Goal: Task Accomplishment & Management: Manage account settings

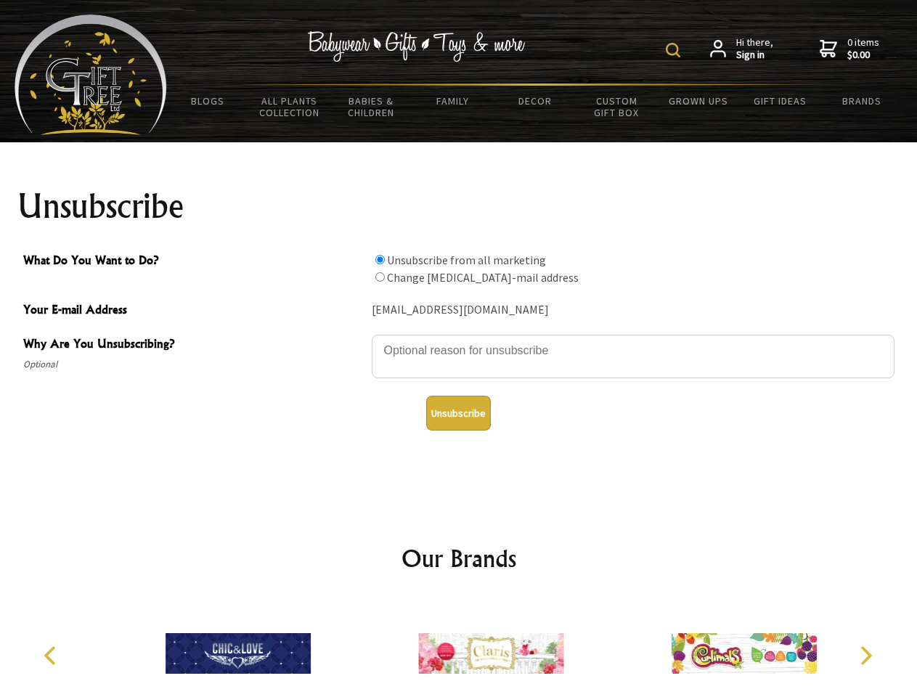
click at [675, 50] on img at bounding box center [673, 50] width 15 height 15
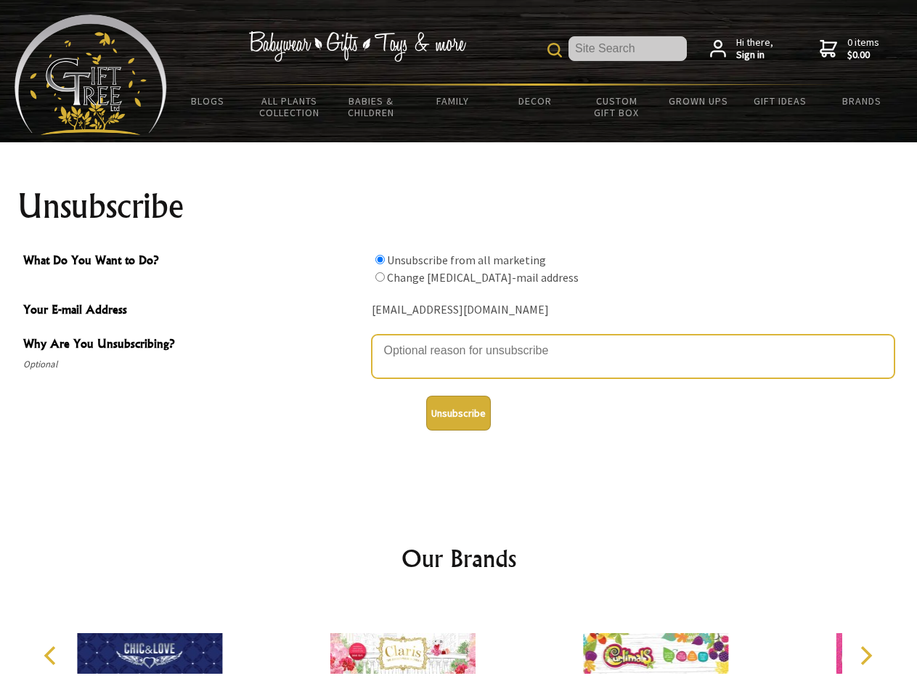
click at [459, 340] on textarea "Why Are You Unsubscribing?" at bounding box center [633, 357] width 523 height 44
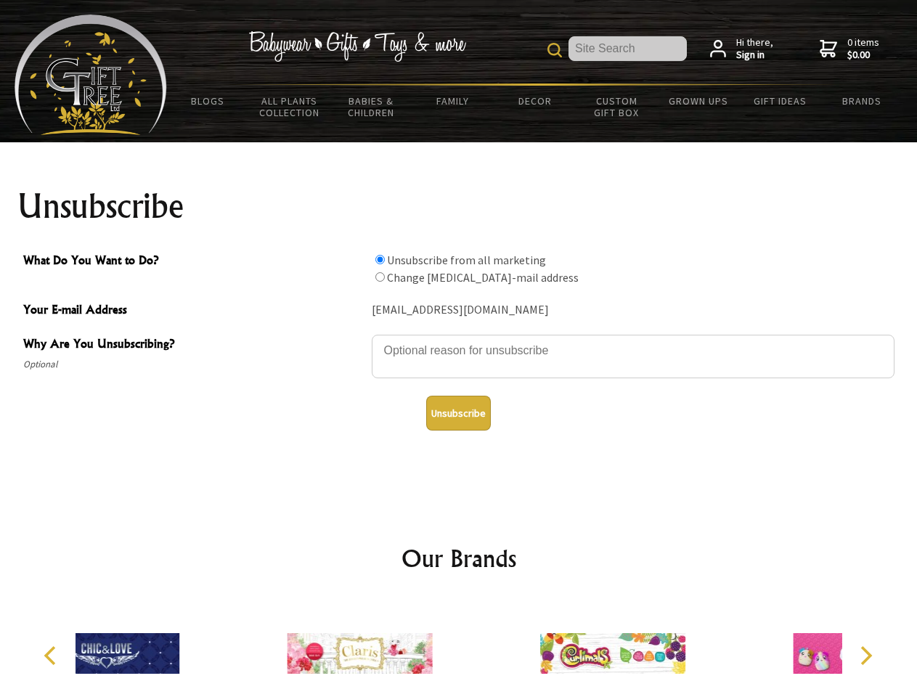
click at [380, 259] on input "What Do You Want to Do?" at bounding box center [379, 259] width 9 height 9
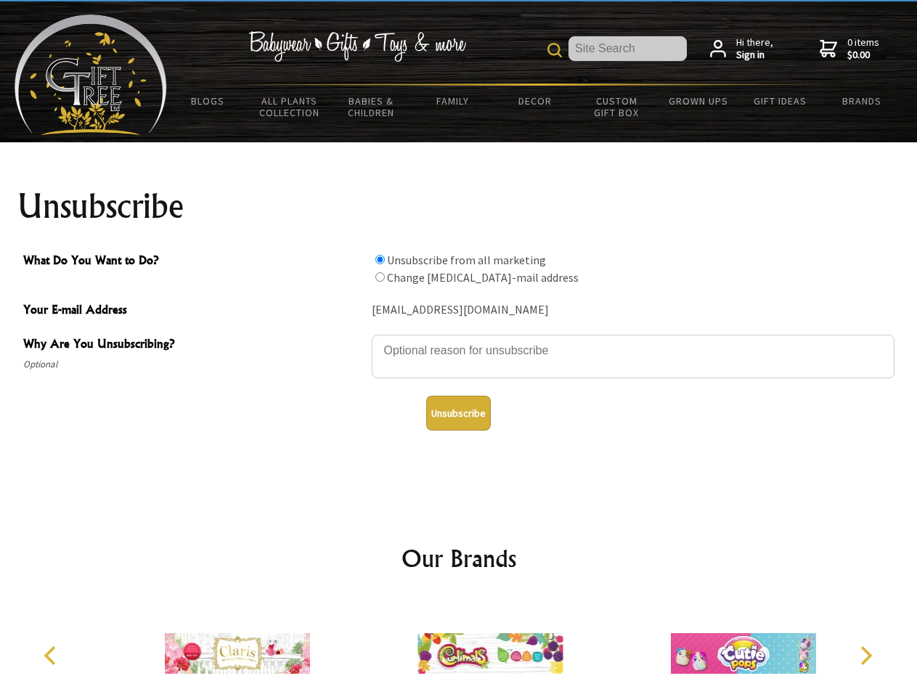
click at [380, 277] on input "What Do You Want to Do?" at bounding box center [379, 276] width 9 height 9
radio input "true"
click at [458, 413] on button "Unsubscribe" at bounding box center [458, 413] width 65 height 35
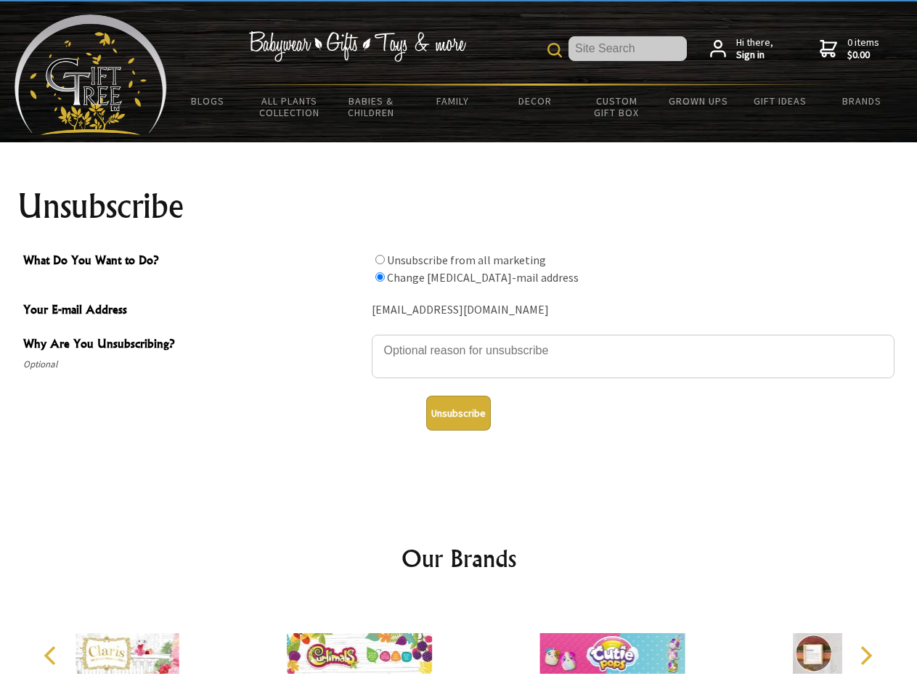
click at [459, 647] on div at bounding box center [359, 655] width 253 height 113
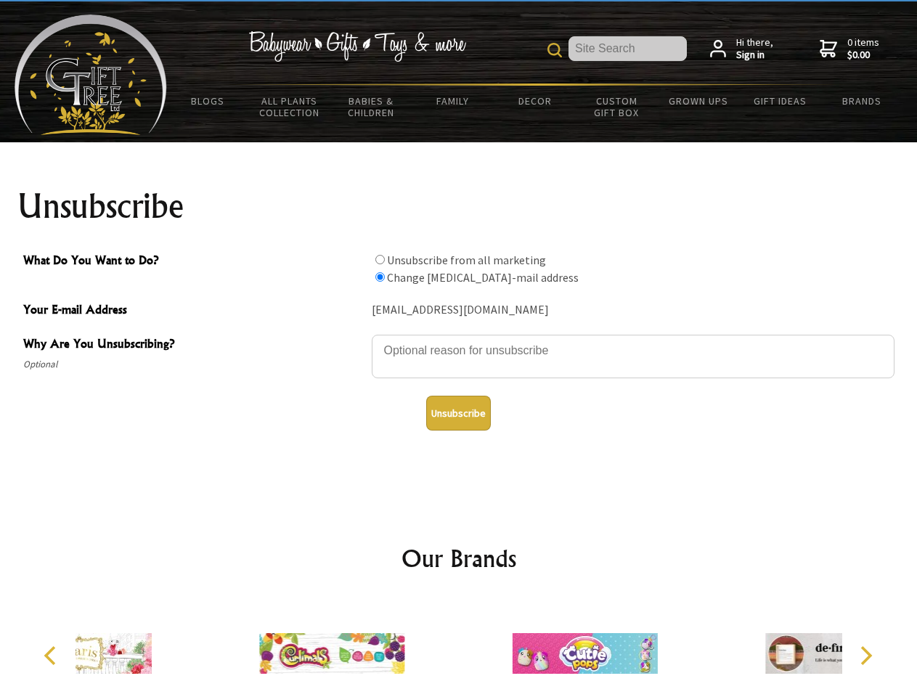
click at [52, 655] on icon "Previous" at bounding box center [51, 655] width 19 height 19
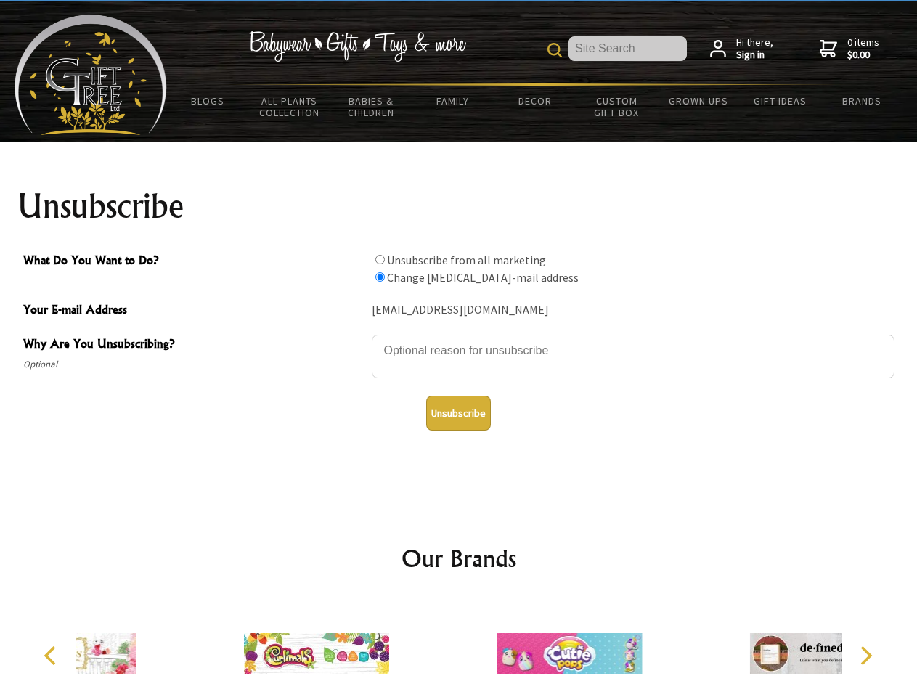
click at [865, 655] on icon "Next" at bounding box center [864, 655] width 19 height 19
